Goal: Information Seeking & Learning: Check status

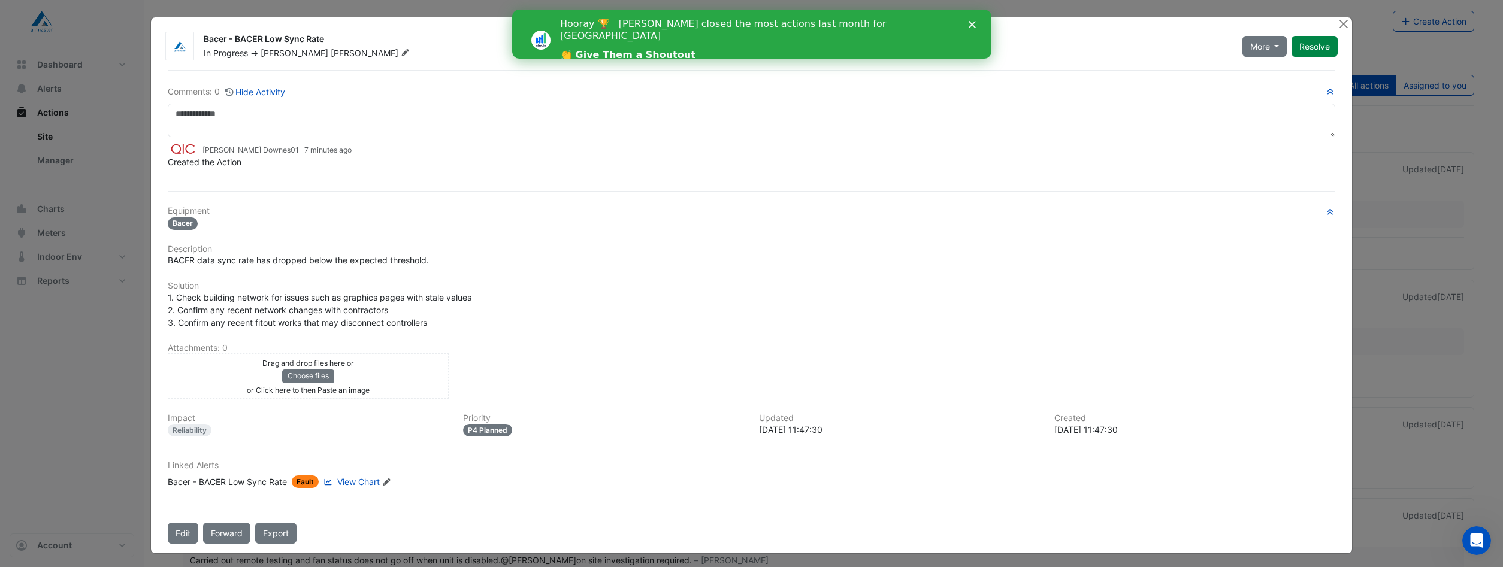
click at [347, 482] on span "View Chart" at bounding box center [358, 482] width 43 height 10
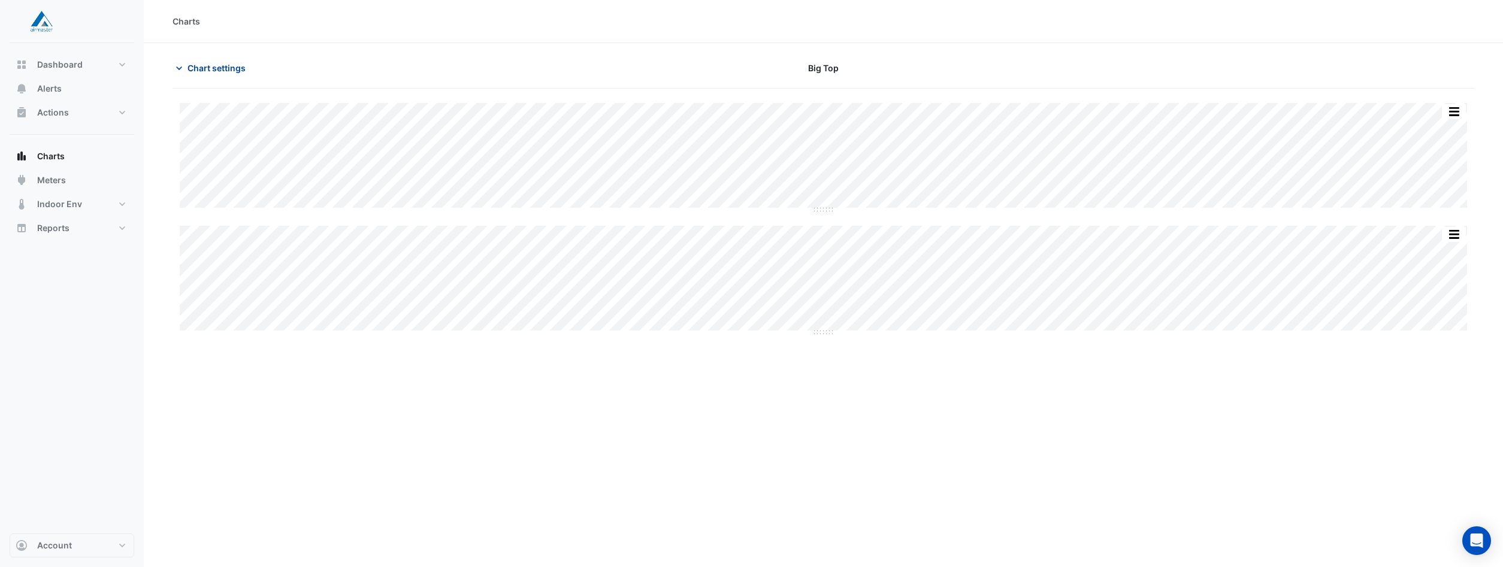
click at [180, 66] on icon "button" at bounding box center [179, 68] width 12 height 12
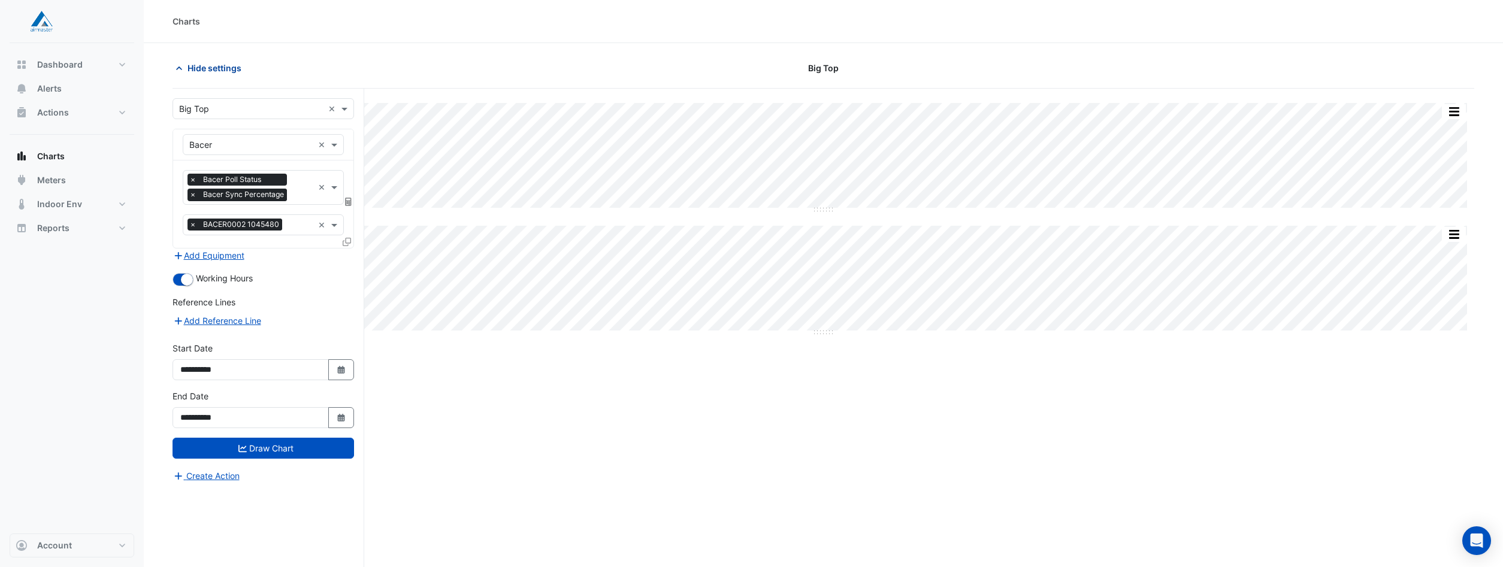
click at [180, 66] on icon "button" at bounding box center [179, 68] width 12 height 12
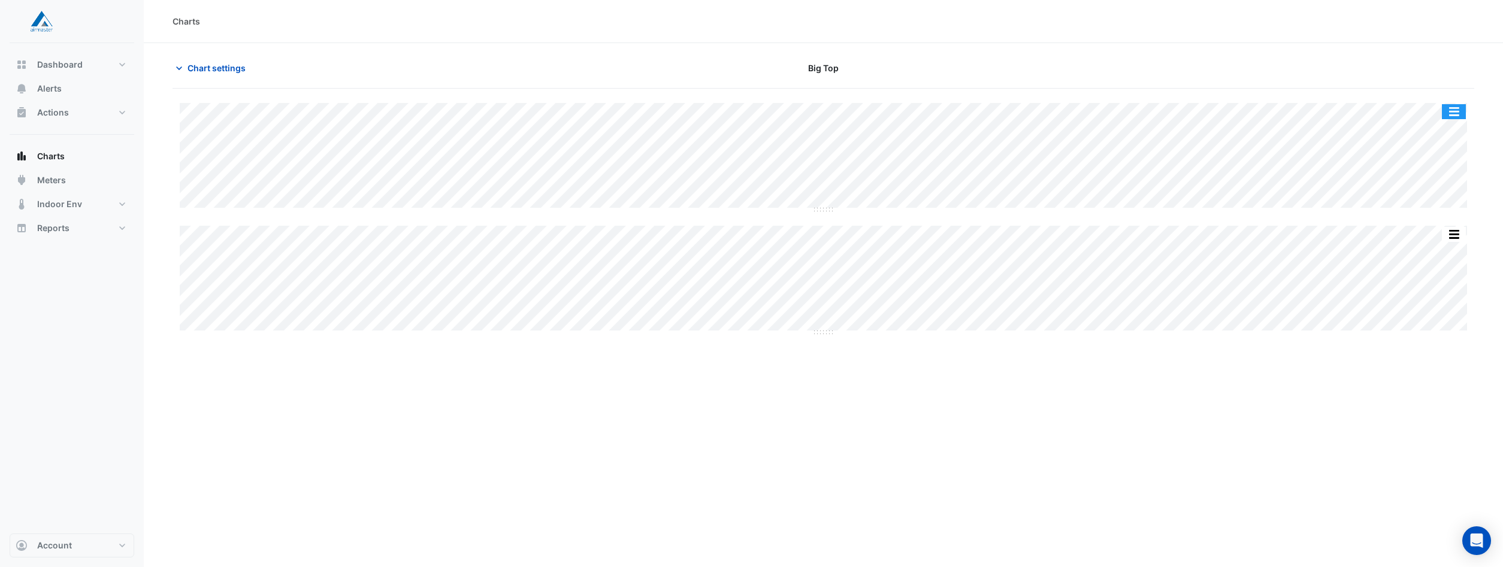
click at [1453, 114] on button "button" at bounding box center [1454, 111] width 24 height 15
click at [1452, 114] on button "button" at bounding box center [1454, 111] width 24 height 15
click at [1479, 184] on section "Chart settings Big Top Split All Split None Print Save as JPEG Save as PNG Pivo…" at bounding box center [823, 196] width 1359 height 306
click at [499, 47] on section "Chart settings Big Top Split All Split None Print Save as JPEG Save as PNG Pivo…" at bounding box center [823, 196] width 1359 height 306
click at [37, 153] on button "Charts" at bounding box center [72, 156] width 125 height 24
